Goal: Communication & Community: Answer question/provide support

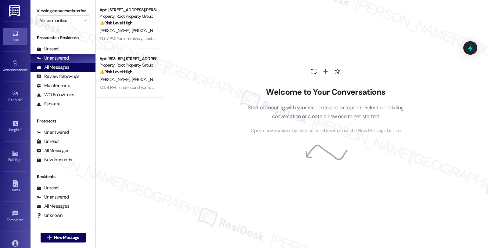
click at [63, 70] on div "All Messages" at bounding box center [53, 67] width 33 height 6
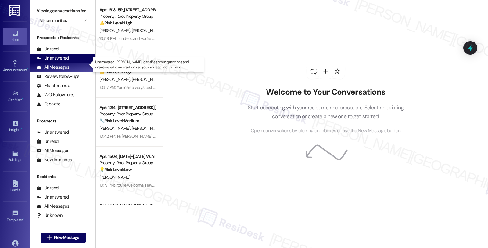
click at [54, 61] on div "Unanswered" at bounding box center [53, 58] width 32 height 6
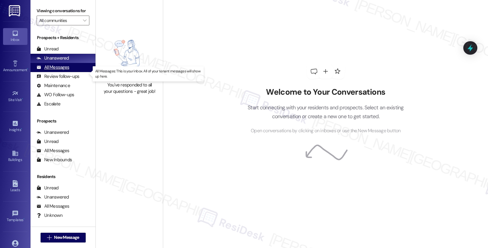
click at [59, 70] on div "All Messages" at bounding box center [53, 67] width 33 height 6
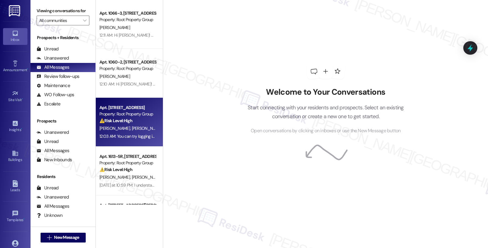
scroll to position [34, 0]
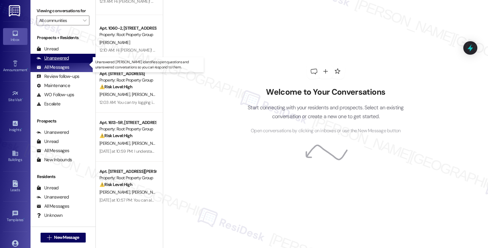
click at [58, 61] on div "Unanswered" at bounding box center [53, 58] width 32 height 6
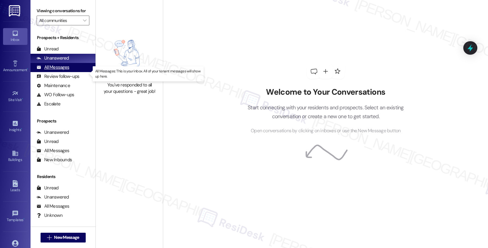
click at [52, 70] on div "All Messages" at bounding box center [53, 67] width 33 height 6
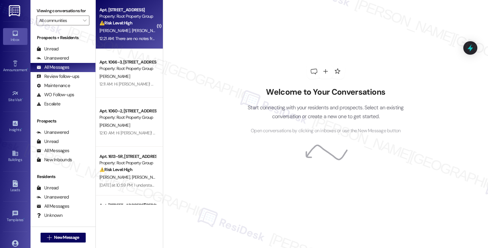
click at [164, 28] on span "[PERSON_NAME]" at bounding box center [179, 30] width 31 height 5
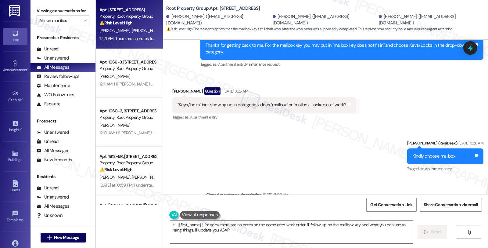
scroll to position [1308, 0]
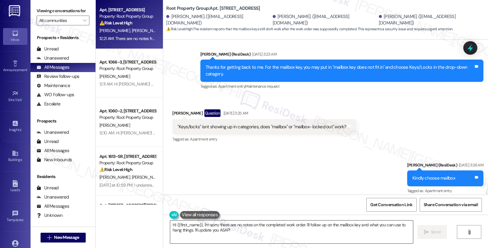
click at [170, 225] on textarea "Hi {{first_name}}, I'm sorry there are no notes on the completed work order. I'…" at bounding box center [291, 231] width 243 height 23
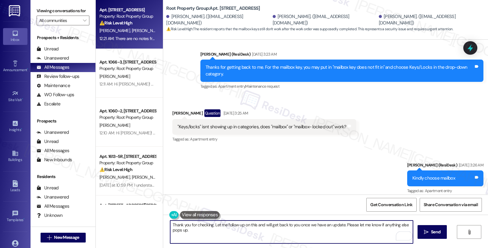
type textarea "Thank you for checking. Let me follow up on this and will get back to you once …"
click at [425, 231] on icon "" at bounding box center [426, 231] width 5 height 5
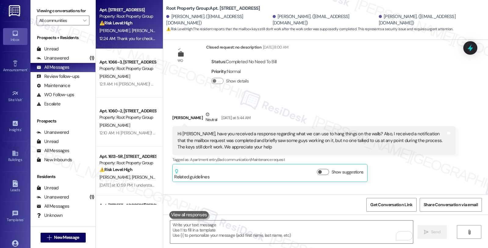
scroll to position [1486, 0]
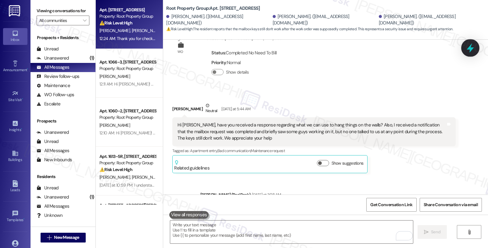
click at [468, 50] on icon at bounding box center [470, 48] width 10 height 10
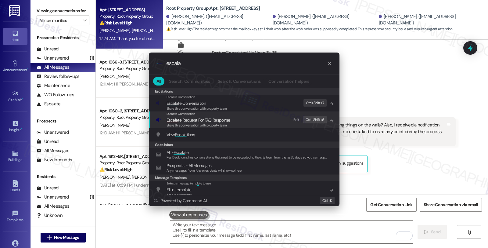
click at [174, 64] on input "escala" at bounding box center [246, 63] width 161 height 6
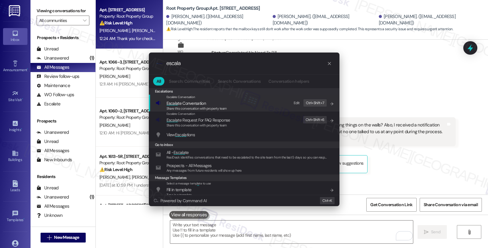
drag, startPoint x: 194, startPoint y: 62, endPoint x: 163, endPoint y: 63, distance: 30.5
click at [163, 63] on div ".cls-1{fill:#0a055f;}.cls-2{fill:#0cc4c4;} resideskLogoBlueOrange escala" at bounding box center [244, 63] width 191 height 22
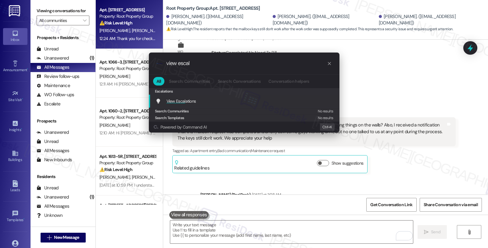
click at [172, 99] on span "View Escal" at bounding box center [176, 100] width 19 height 5
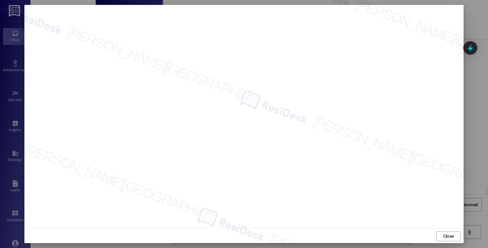
drag, startPoint x: 446, startPoint y: 233, endPoint x: 434, endPoint y: 222, distance: 16.4
click at [445, 233] on span "Close" at bounding box center [448, 236] width 11 height 6
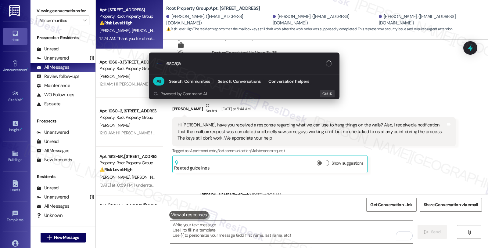
click at [405, 161] on div ".cls-1{fill:#0a055f;}.cls-2{fill:#0cc4c4;} resideskLogoBlueOrange esca;a All Se…" at bounding box center [244, 124] width 488 height 248
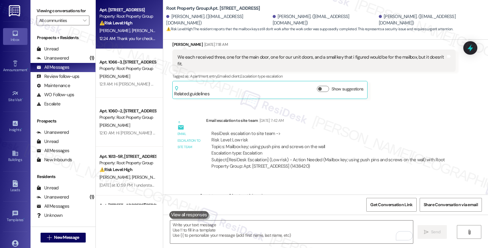
scroll to position [299, 0]
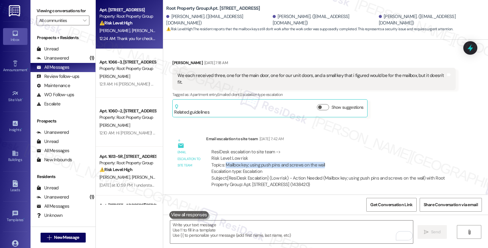
drag, startPoint x: 222, startPoint y: 157, endPoint x: 326, endPoint y: 161, distance: 104.1
click at [326, 161] on div "ResiDesk escalation to site team -> Risk Level: Low risk Topics: Mailbox key; u…" at bounding box center [330, 162] width 239 height 26
copy div "Mailbox key; using push pins and screws on the wall"
click at [472, 47] on icon at bounding box center [470, 48] width 10 height 10
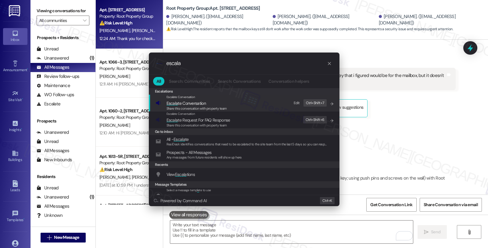
type input "escala"
click at [199, 104] on span "Escala te Conversation" at bounding box center [186, 102] width 39 height 5
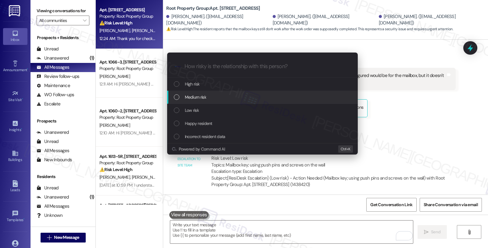
click at [203, 99] on span "Medium risk" at bounding box center [195, 97] width 21 height 7
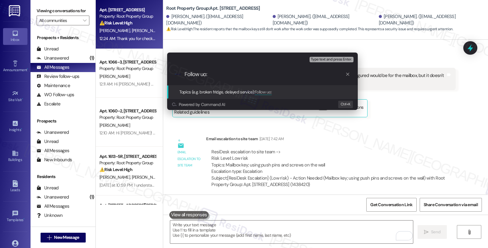
paste input "Mailbox key; using push pins and screws on the wall"
click at [204, 75] on input "Follow uo: Mailbox key; using push pins and screws on the wall" at bounding box center [265, 74] width 161 height 6
type input "Follow up: Mailbox key; using push pins and screws on the wall"
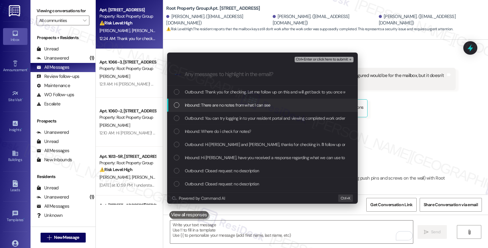
click at [224, 103] on span "Inbound: There are no notes from what I can see" at bounding box center [228, 105] width 86 height 7
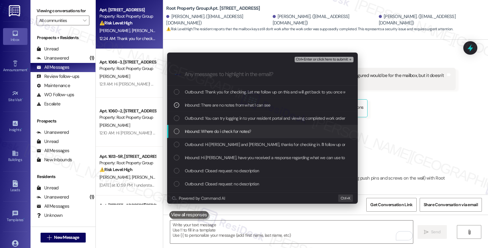
click at [223, 132] on span "Inbound: Where do i check for notes?" at bounding box center [218, 131] width 67 height 7
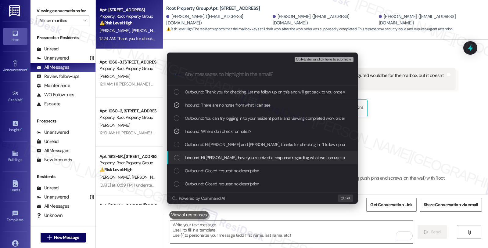
click at [219, 157] on span "Inbound: Hi [PERSON_NAME], have you received a response regarding what we can u…" at bounding box center [479, 157] width 589 height 7
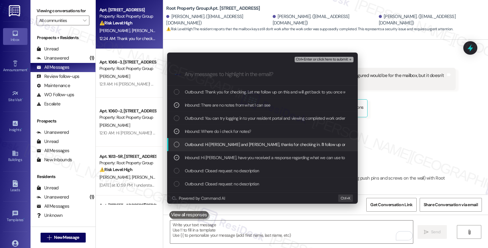
scroll to position [34, 0]
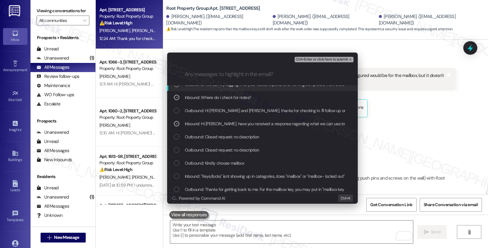
click at [314, 57] on span "Ctrl+Enter or click here to submit" at bounding box center [322, 59] width 52 height 4
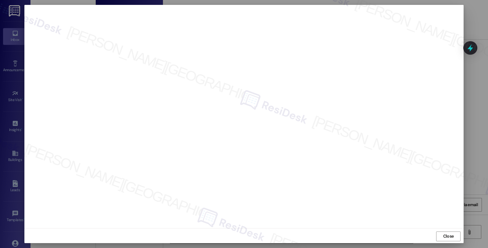
scroll to position [1, 0]
click at [450, 234] on span "Close" at bounding box center [448, 235] width 11 height 6
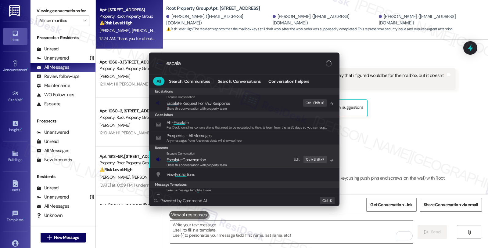
type input "escala"
click at [211, 158] on span "Escala te Conversation" at bounding box center [197, 159] width 60 height 7
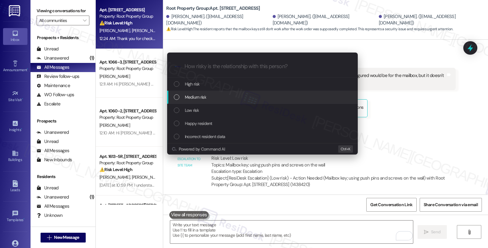
click at [211, 95] on div "Medium risk" at bounding box center [263, 97] width 179 height 7
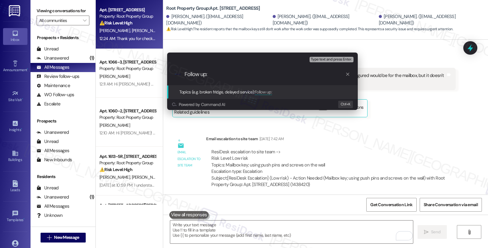
paste input "Mailbox key; using push pins and screws on the wall"
type input "Follow up: Mailbox key; using push pins and screws on the wall"
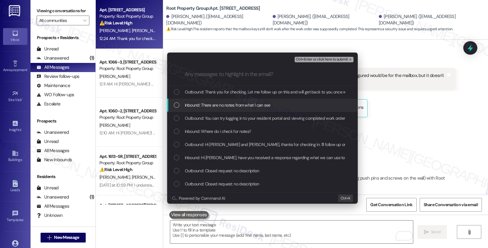
click at [213, 102] on span "Inbound: There are no notes from what I can see" at bounding box center [228, 105] width 86 height 7
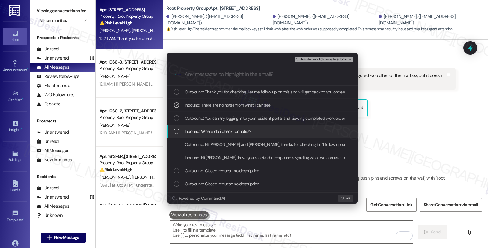
click at [212, 128] on span "Inbound: Where do i check for notes?" at bounding box center [218, 131] width 67 height 7
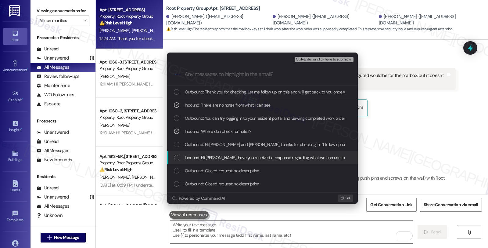
click at [219, 156] on span "Inbound: Hi [PERSON_NAME], have you received a response regarding what we can u…" at bounding box center [479, 157] width 589 height 7
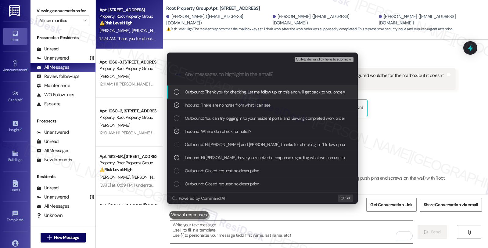
click at [318, 61] on span "Ctrl+Enter or click here to submit" at bounding box center [322, 59] width 52 height 4
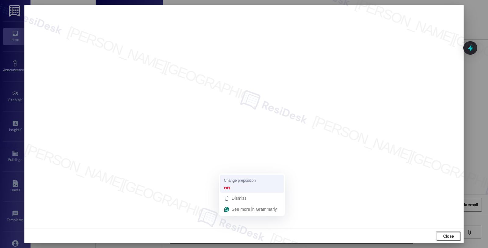
click at [226, 186] on strong "on" at bounding box center [227, 187] width 6 height 7
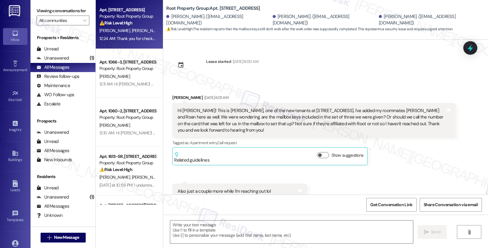
scroll to position [1690, 0]
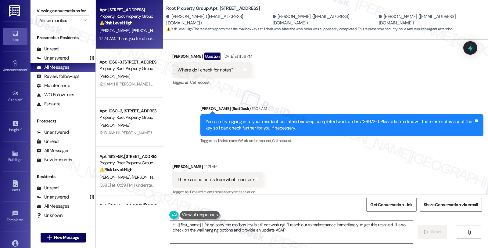
type textarea "Hi {{first_name}}, I'm so sorry the mailbox key is still not working! I'll reac…"
click at [401, 150] on div "Received via SMS [PERSON_NAME] 12:21 AM There are no notes from what I can see …" at bounding box center [325, 176] width 325 height 52
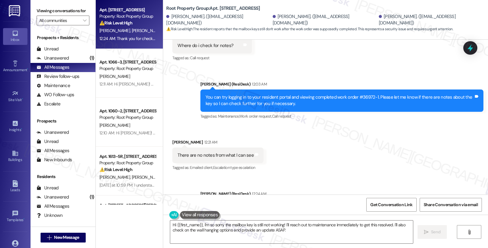
scroll to position [1741, 0]
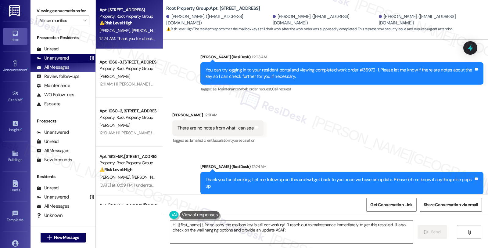
click at [65, 61] on div "Unanswered" at bounding box center [53, 58] width 32 height 6
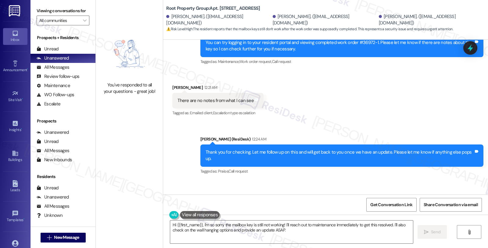
scroll to position [1784, 0]
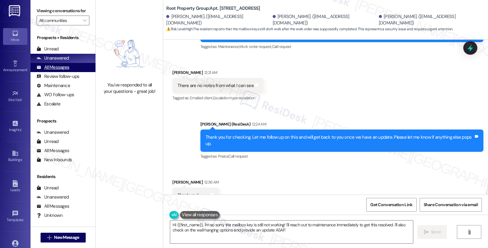
click at [70, 72] on div "All Messages (undefined)" at bounding box center [63, 67] width 65 height 9
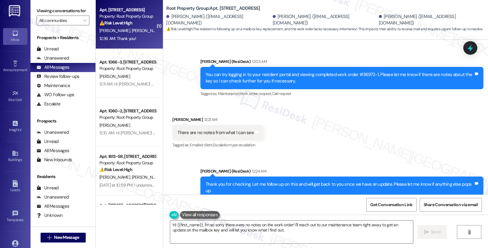
scroll to position [1733, 0]
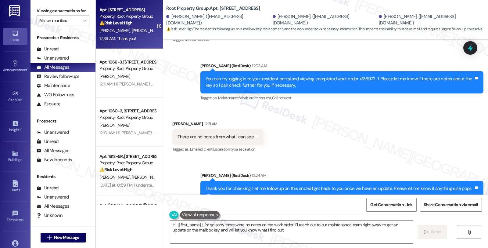
click at [179, 121] on div "[PERSON_NAME] 12:21 AM" at bounding box center [217, 125] width 91 height 9
copy div "Estefania"
click at [232, 225] on textarea "Hi {{first_name}}, I'm so sorry there were no notes on the work order! I'll rea…" at bounding box center [291, 231] width 243 height 23
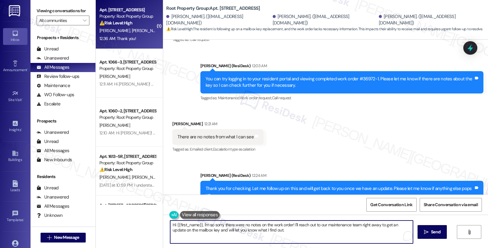
scroll to position [1868, 0]
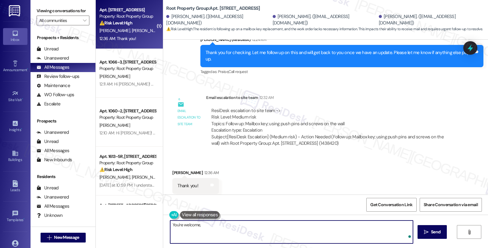
paste textarea "Estefania"
type textarea "You're welcome, [PERSON_NAME] 😊"
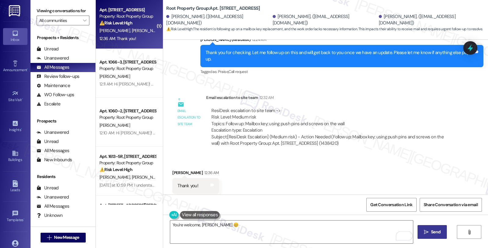
click at [426, 227] on button " Send" at bounding box center [433, 232] width 30 height 14
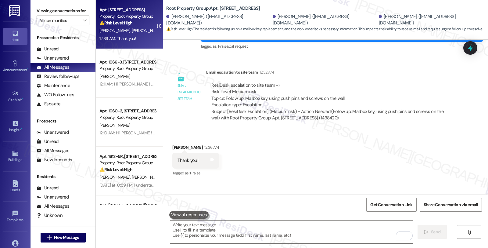
scroll to position [1911, 0]
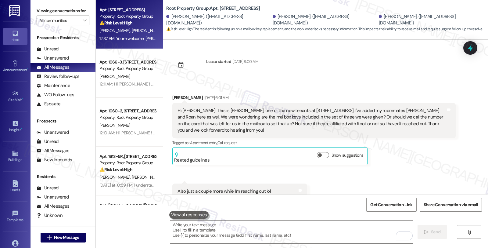
scroll to position [1911, 0]
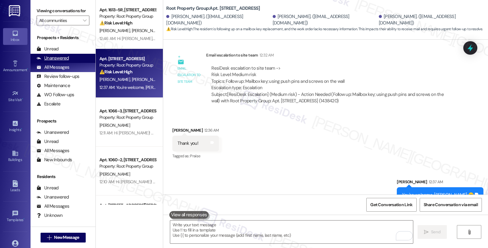
click at [61, 61] on div "Unanswered" at bounding box center [53, 58] width 32 height 6
